Goal: Task Accomplishment & Management: Use online tool/utility

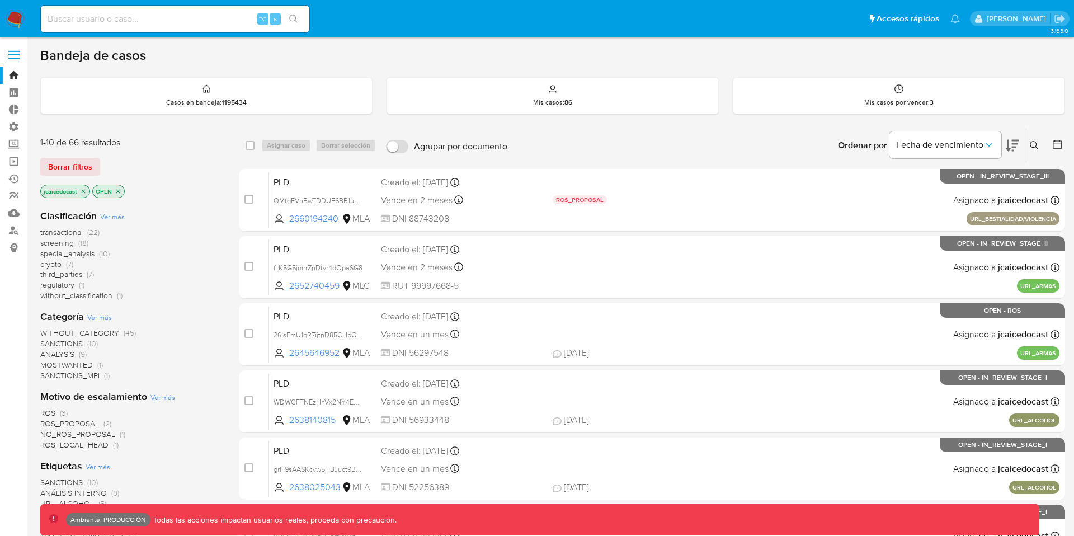
click at [17, 59] on label at bounding box center [14, 54] width 28 height 23
click at [0, 0] on input "checkbox" at bounding box center [0, 0] width 0 height 0
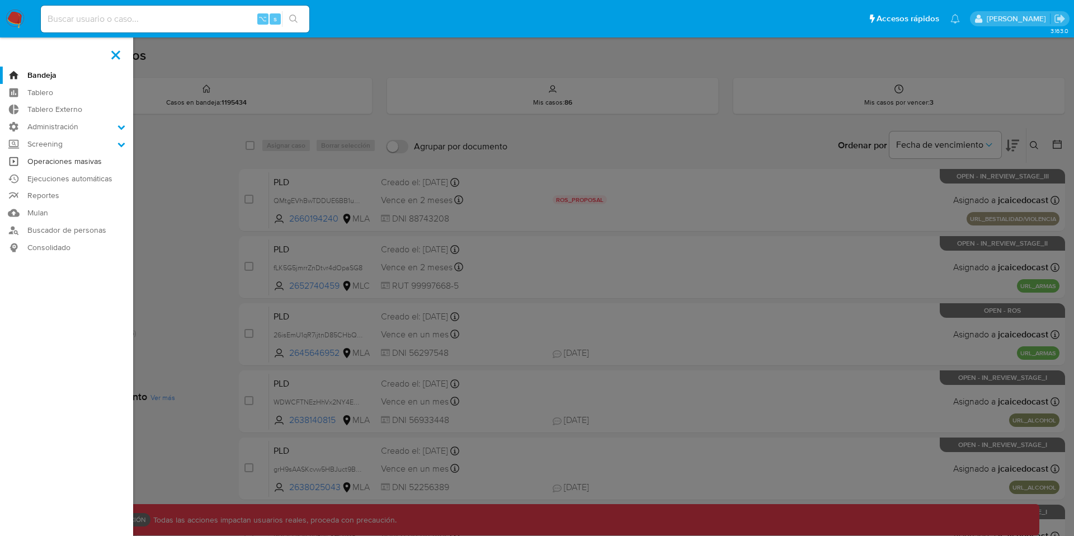
click at [57, 163] on link "Operaciones masivas" at bounding box center [66, 161] width 133 height 17
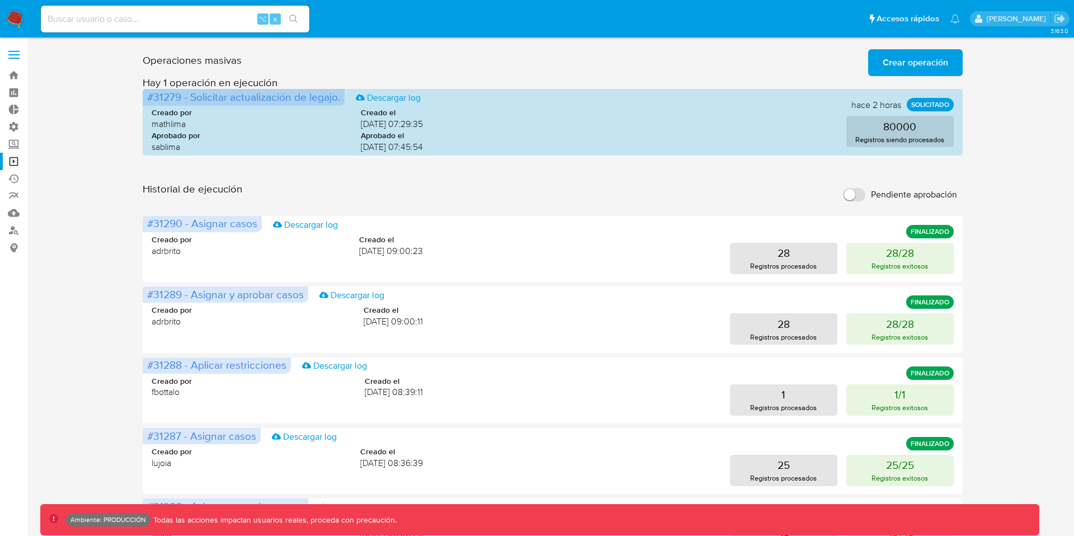
click at [878, 58] on button "Crear operación" at bounding box center [915, 62] width 95 height 27
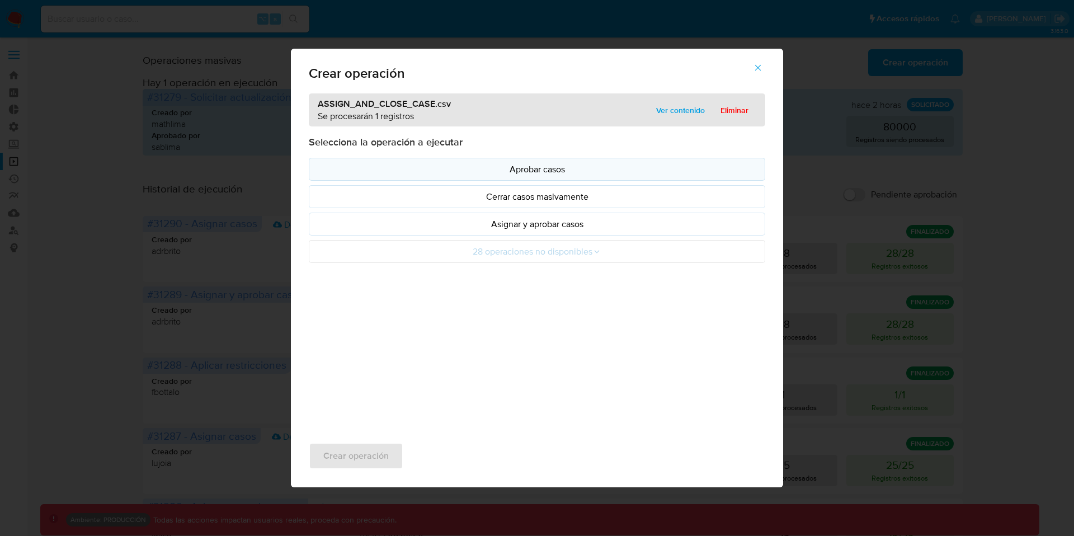
click at [554, 165] on p "Aprobar casos" at bounding box center [537, 169] width 438 height 13
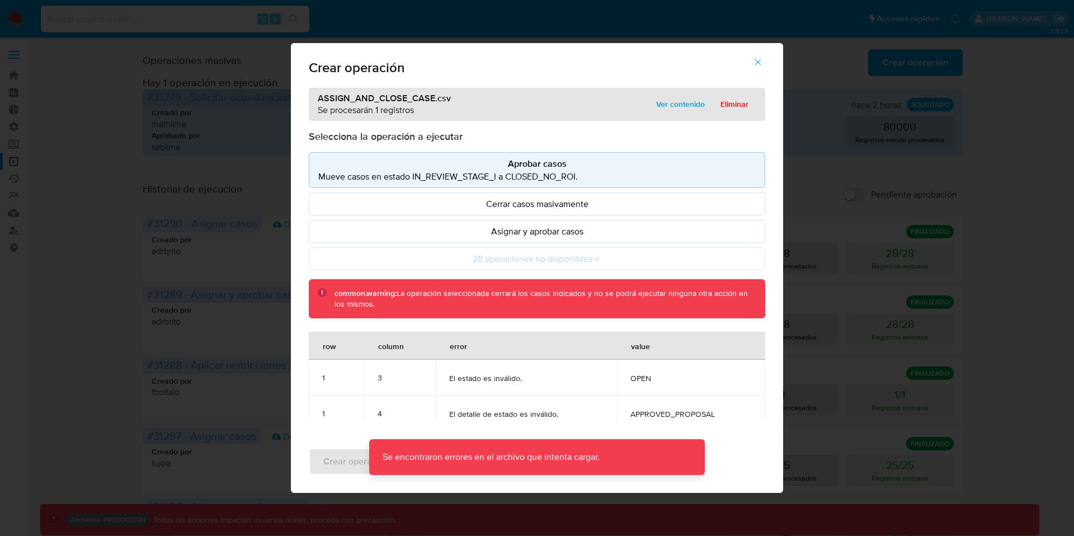
scroll to position [10, 0]
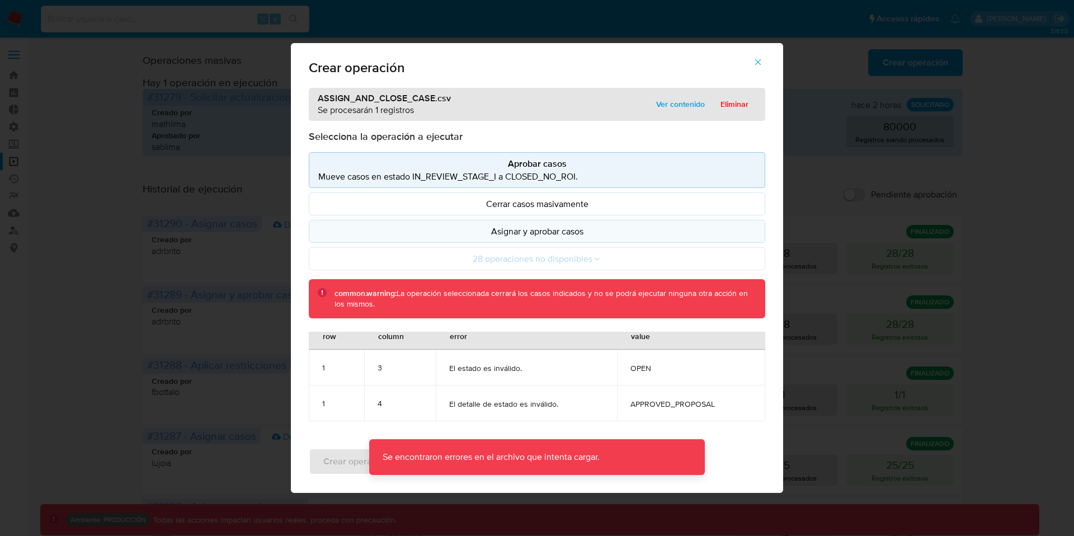
click at [558, 229] on p "Asignar y aprobar casos" at bounding box center [537, 231] width 438 height 13
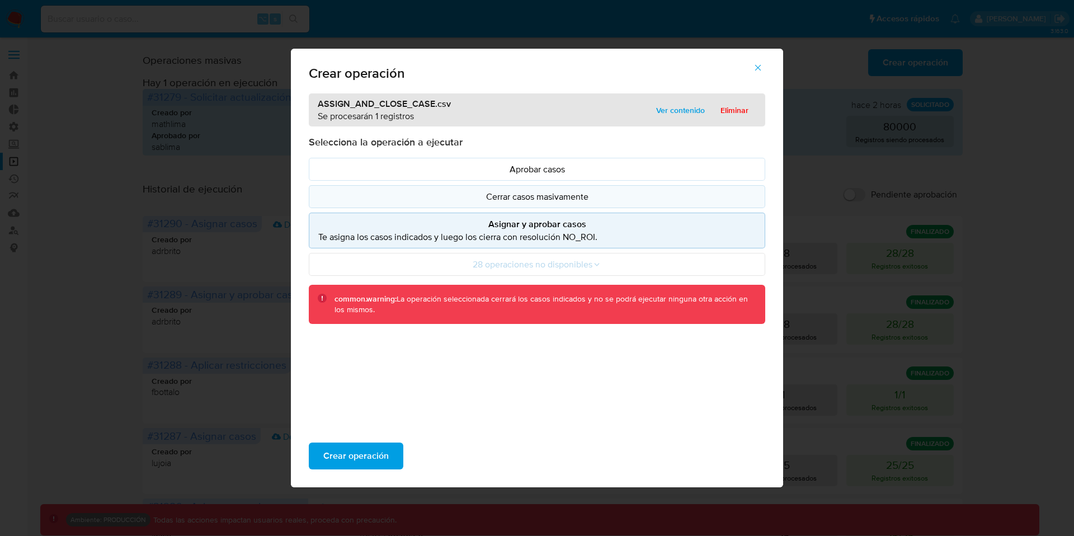
click at [596, 194] on p "Cerrar casos masivamente" at bounding box center [537, 196] width 438 height 13
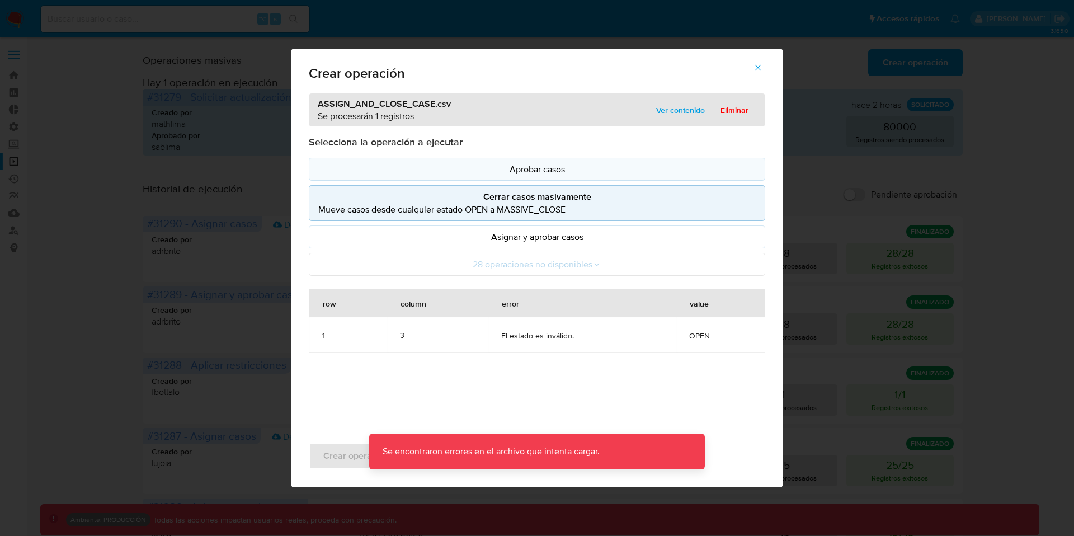
click at [597, 173] on p "Aprobar casos" at bounding box center [537, 169] width 438 height 13
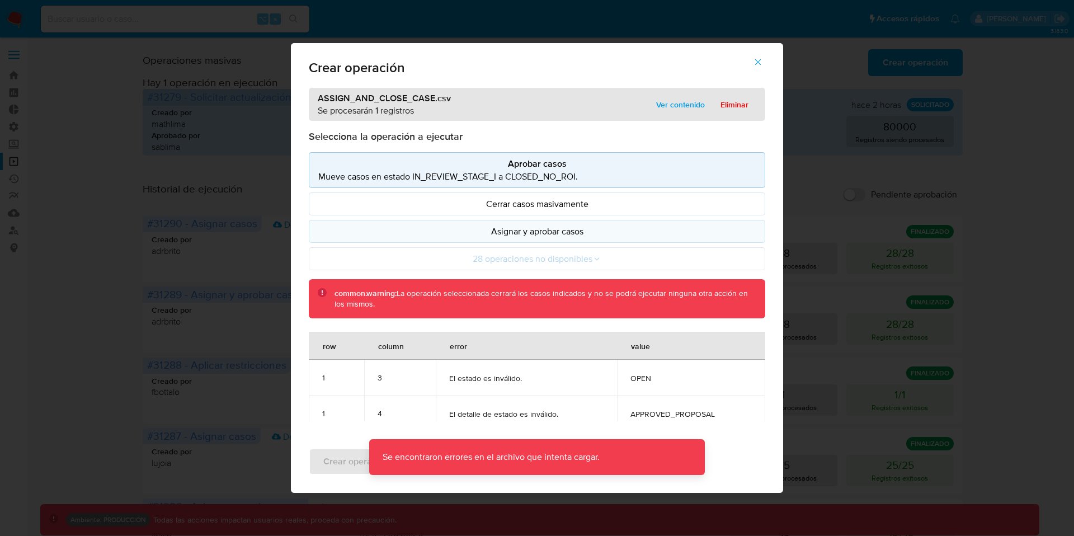
click at [589, 231] on p "Asignar y aprobar casos" at bounding box center [537, 231] width 438 height 13
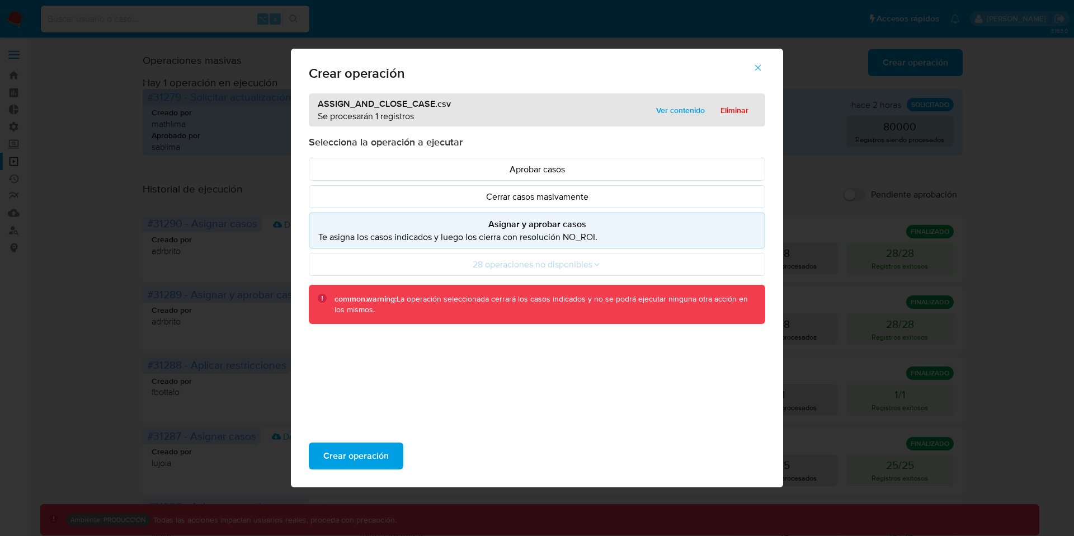
click at [758, 67] on icon "button" at bounding box center [758, 68] width 6 height 6
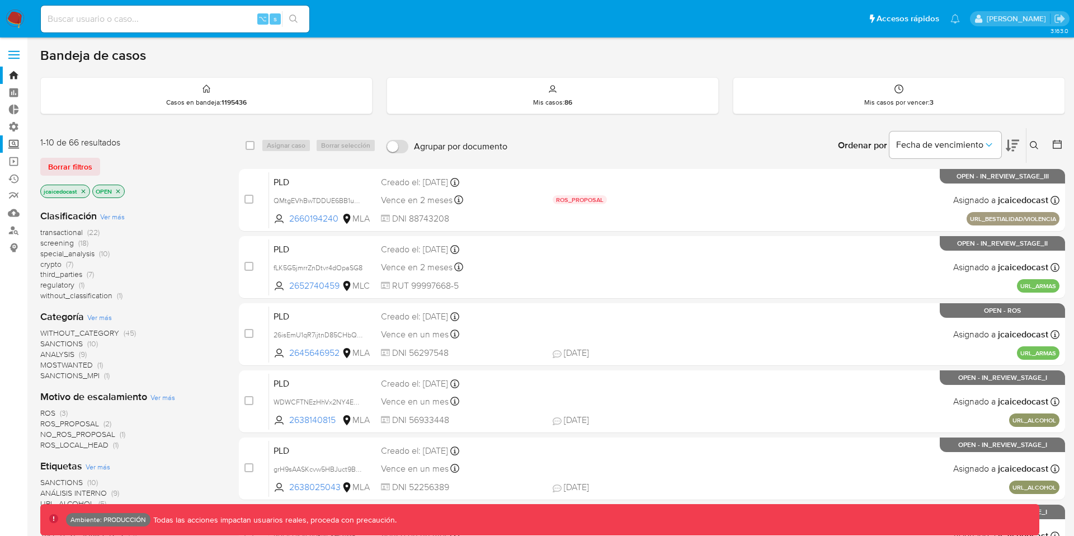
click at [11, 141] on label "Screening" at bounding box center [66, 143] width 133 height 17
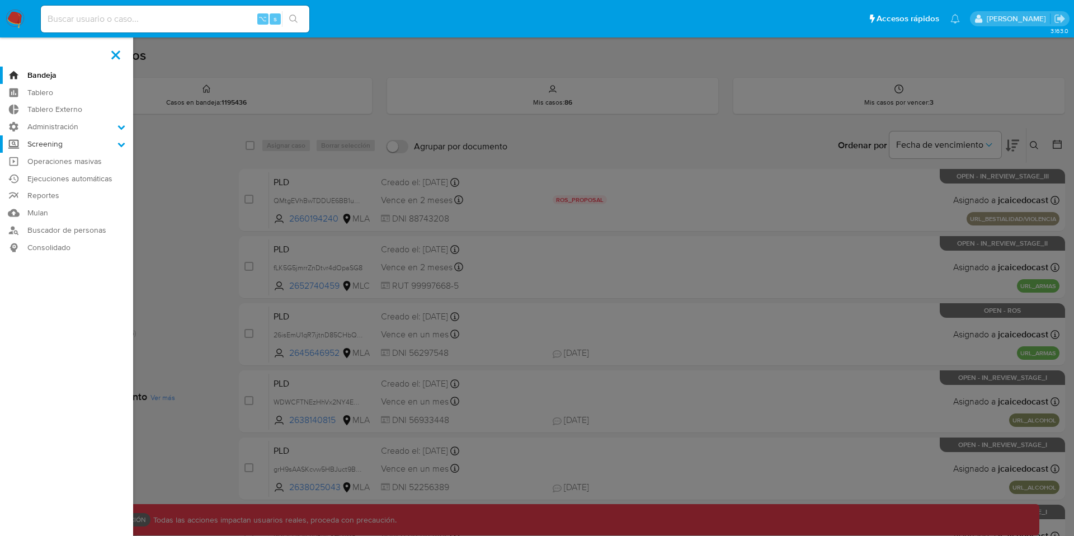
click at [0, 0] on input "Screening" at bounding box center [0, 0] width 0 height 0
click at [56, 229] on link "Operaciones masivas" at bounding box center [66, 231] width 133 height 17
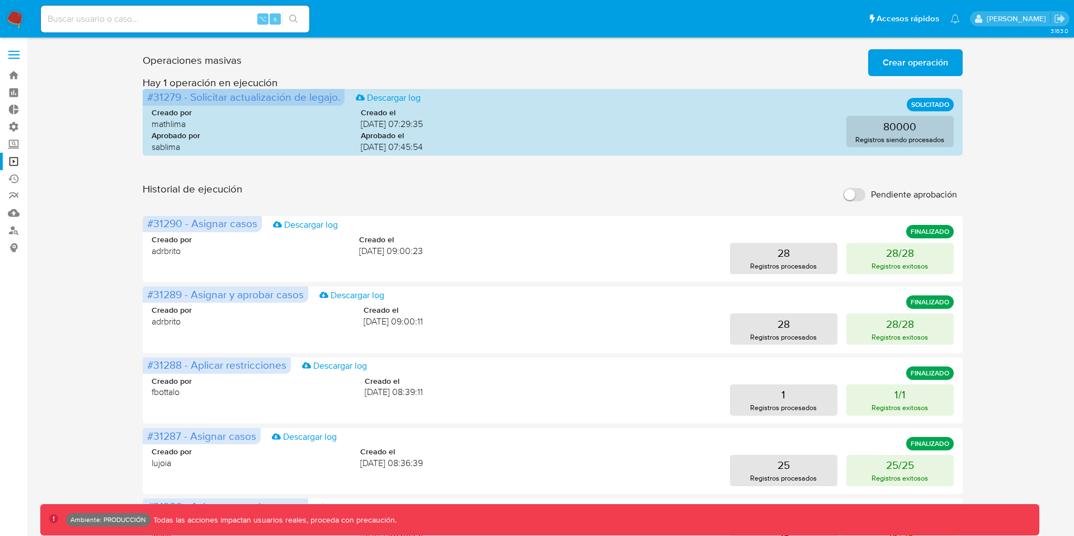
click at [906, 59] on span "Crear operación" at bounding box center [915, 62] width 65 height 25
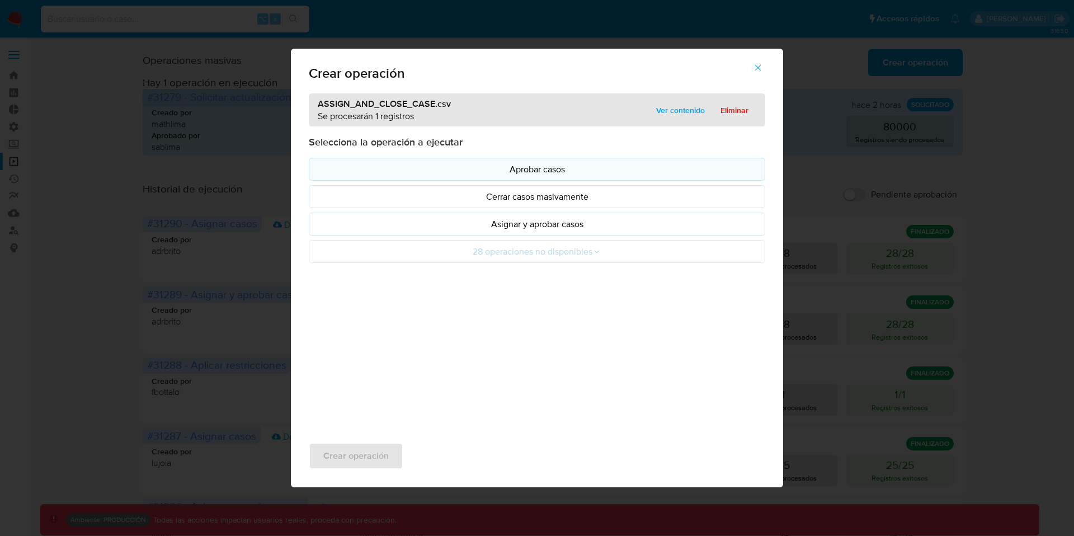
click at [559, 168] on p "Aprobar casos" at bounding box center [537, 169] width 438 height 13
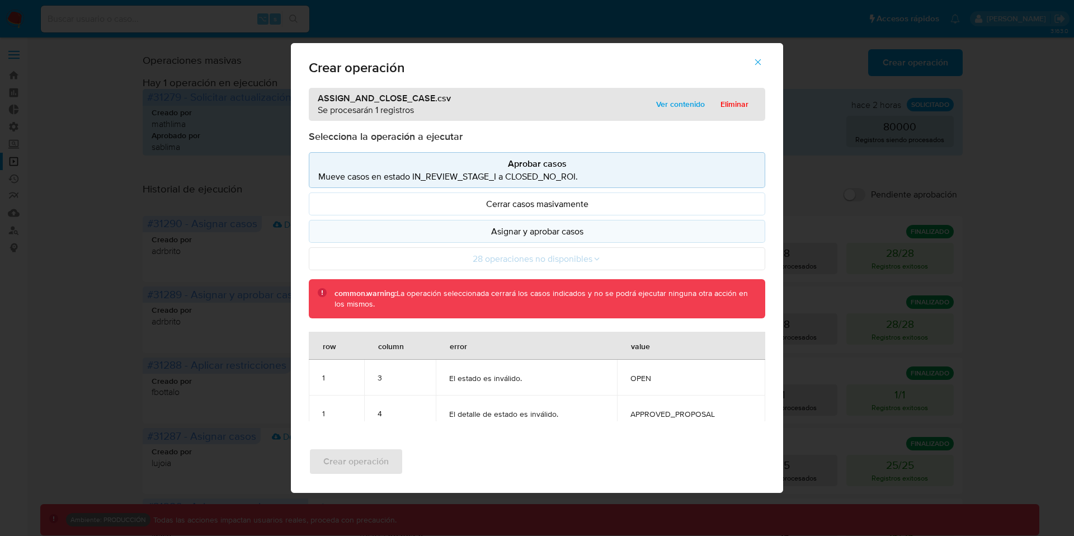
click at [584, 223] on button "Asignar y aprobar casos" at bounding box center [537, 231] width 457 height 23
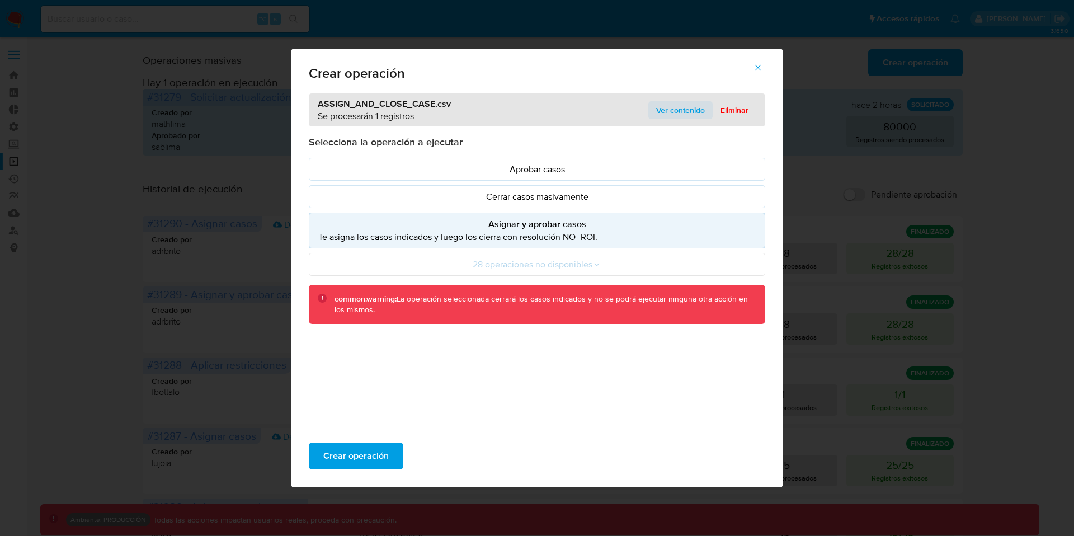
click at [679, 109] on span "Ver contenido" at bounding box center [680, 110] width 49 height 16
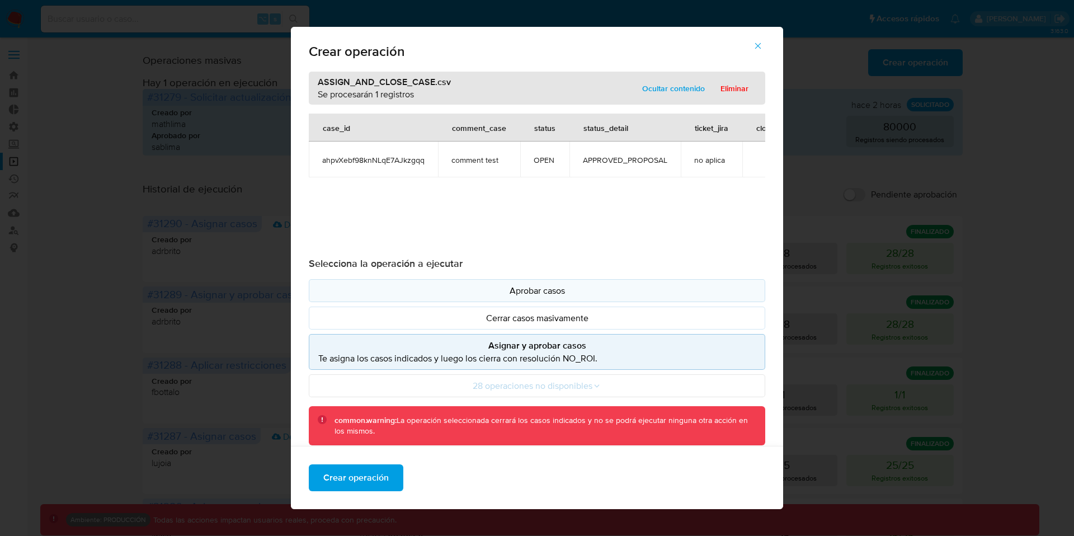
click at [577, 295] on p "Aprobar casos" at bounding box center [537, 290] width 438 height 13
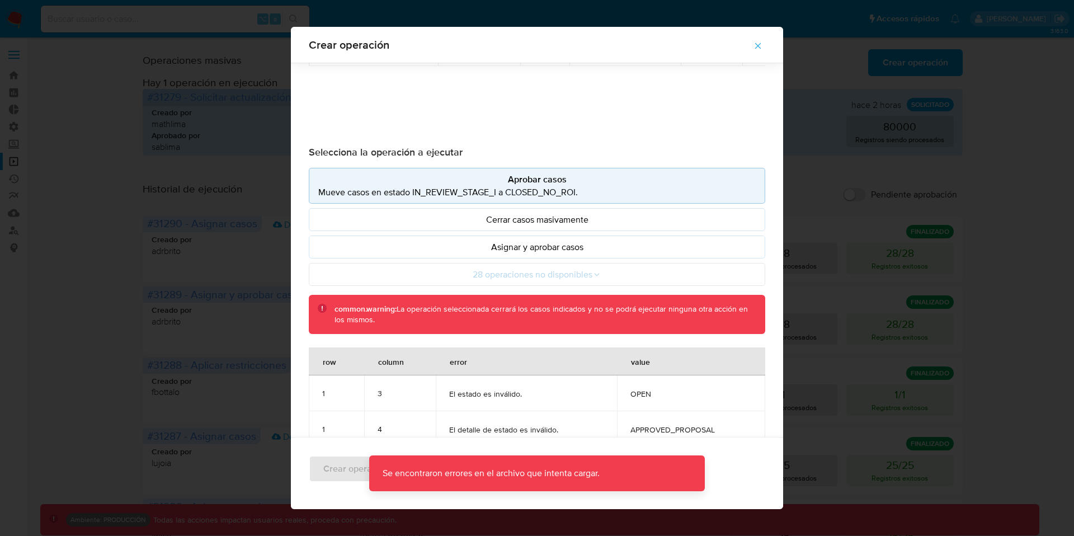
scroll to position [111, 0]
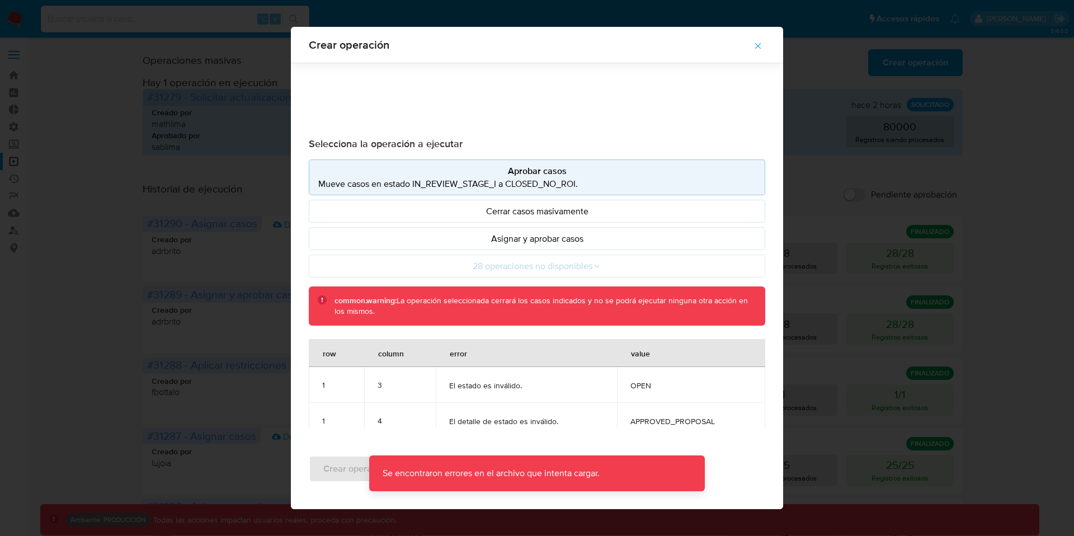
click at [758, 44] on icon "button" at bounding box center [758, 46] width 10 height 10
